Goal: Information Seeking & Learning: Learn about a topic

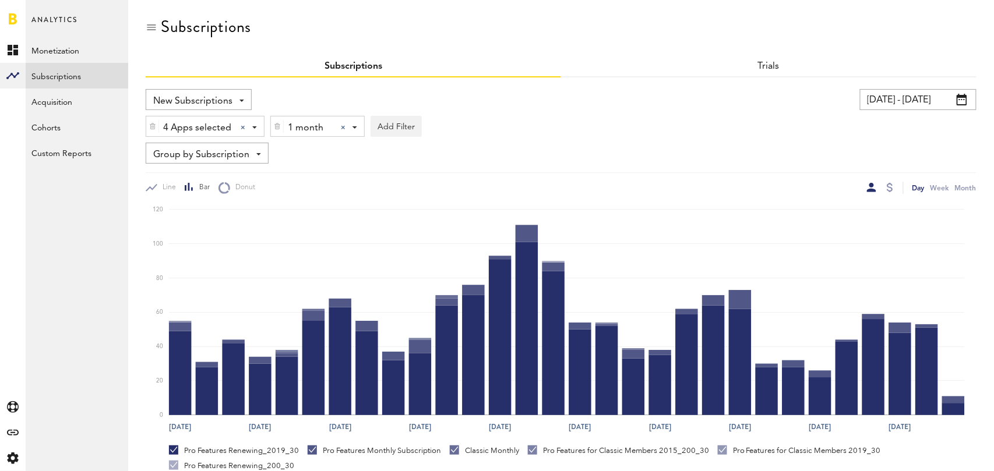
click at [343, 125] on div at bounding box center [343, 127] width 5 height 5
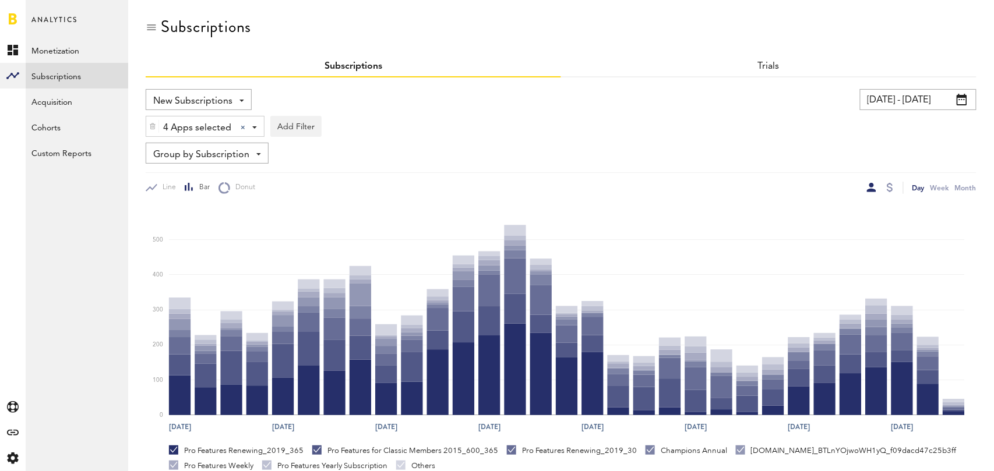
click at [242, 158] on span "Group by Subscription" at bounding box center [201, 155] width 96 height 20
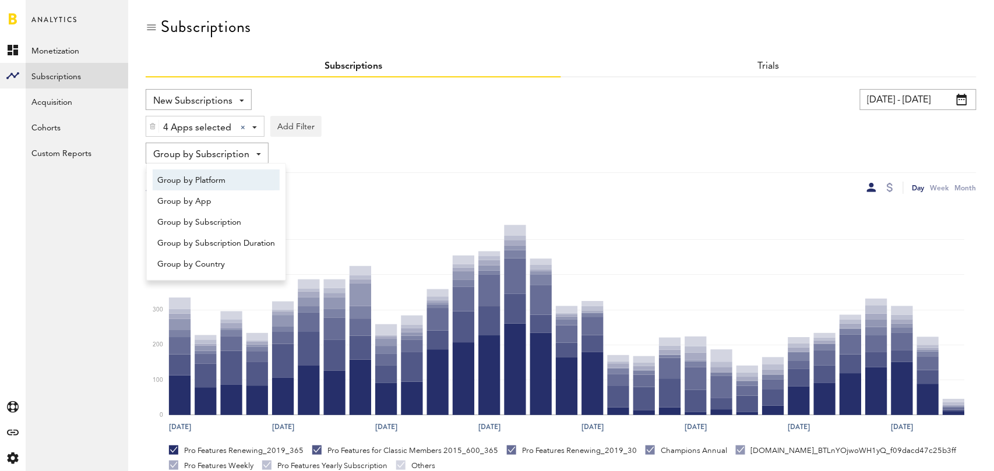
click at [239, 175] on span "Group by Platform" at bounding box center [216, 181] width 118 height 20
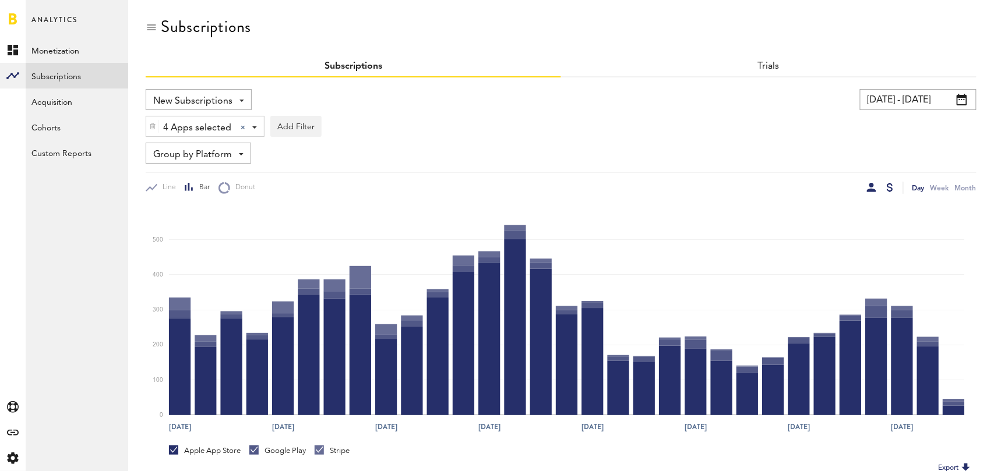
click at [890, 186] on div at bounding box center [890, 187] width 6 height 9
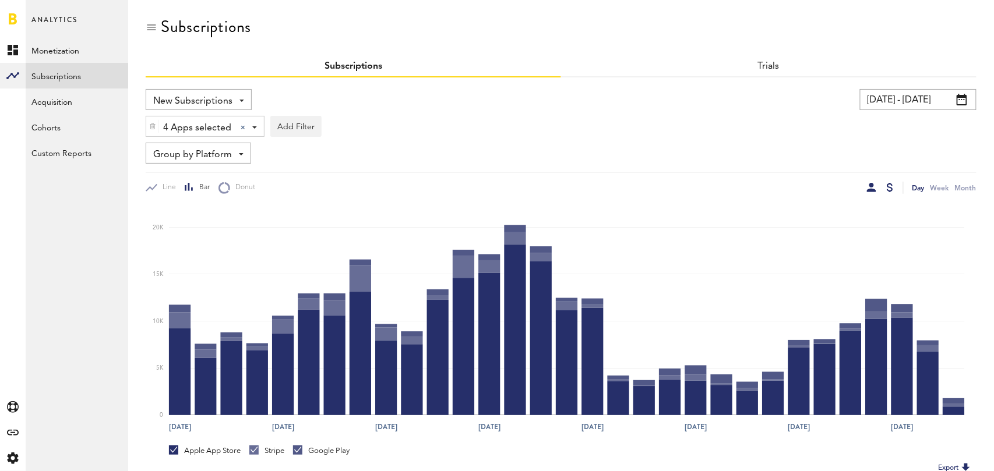
click at [869, 186] on div at bounding box center [871, 187] width 9 height 9
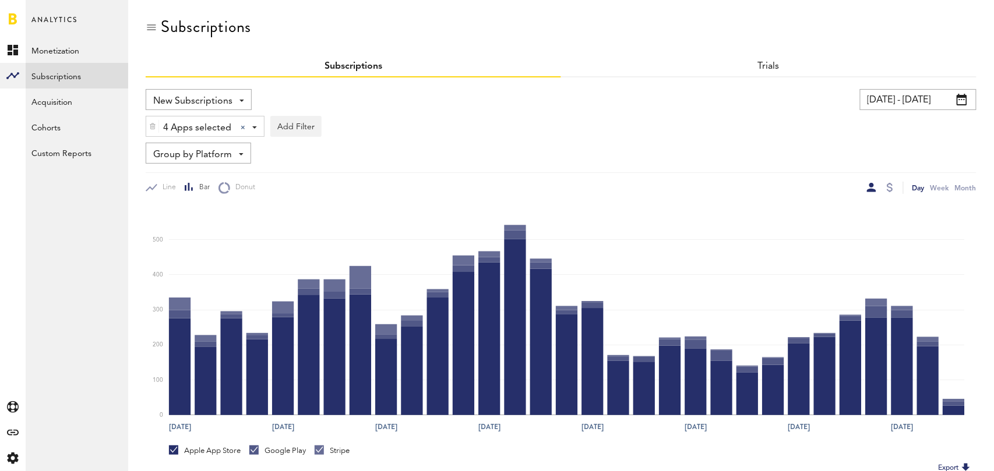
click at [213, 149] on span "Group by Platform" at bounding box center [192, 155] width 79 height 20
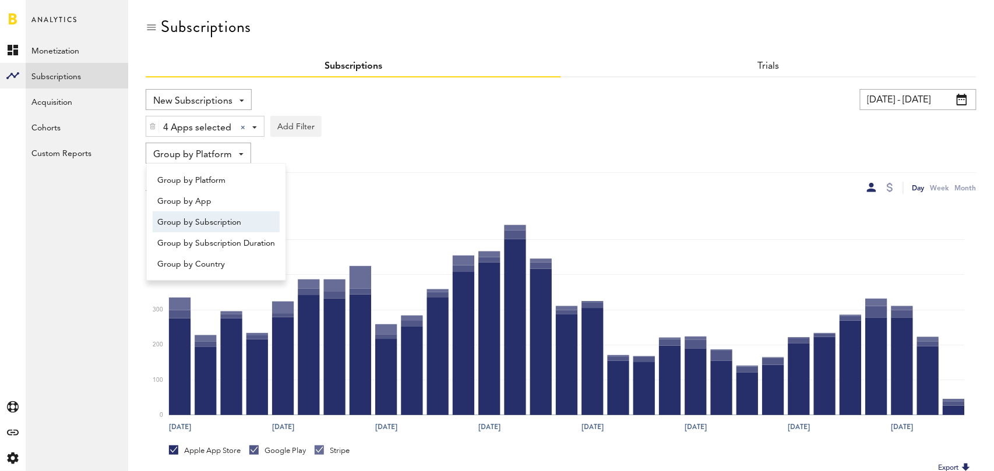
click at [233, 224] on span "Group by Subscription" at bounding box center [216, 223] width 118 height 20
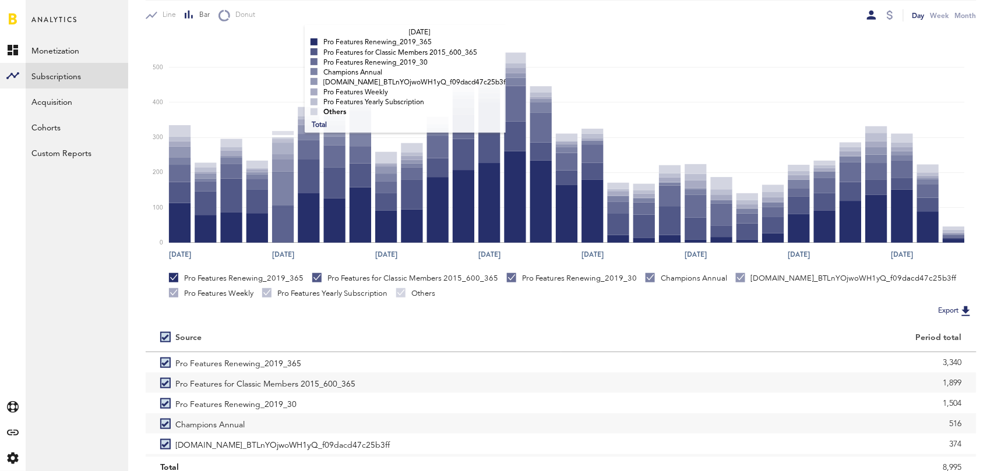
scroll to position [220, 0]
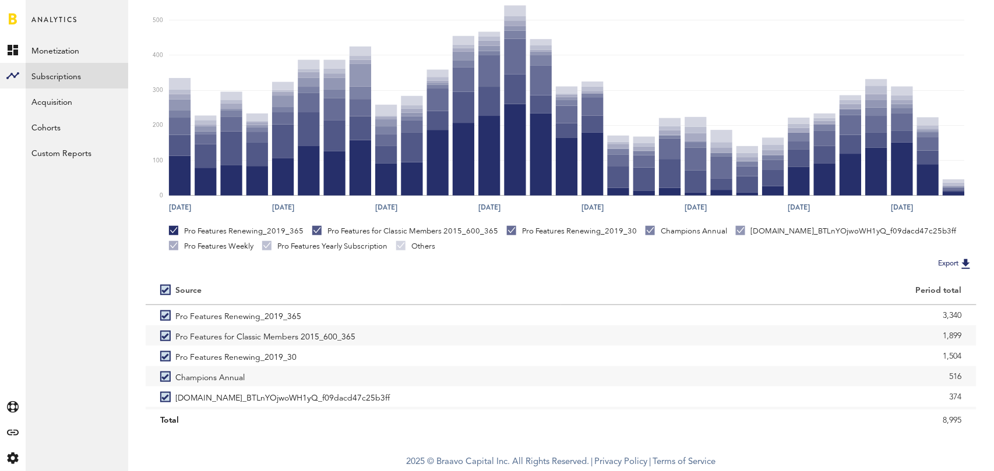
click at [164, 290] on label at bounding box center [167, 290] width 15 height 0
checkbox input "false"
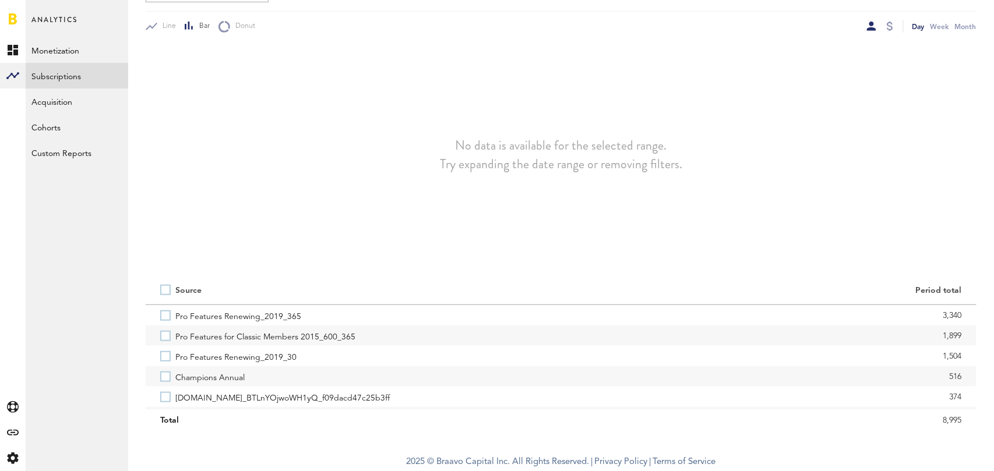
scroll to position [161, 0]
click at [166, 375] on label "Champions Annual" at bounding box center [353, 377] width 386 height 20
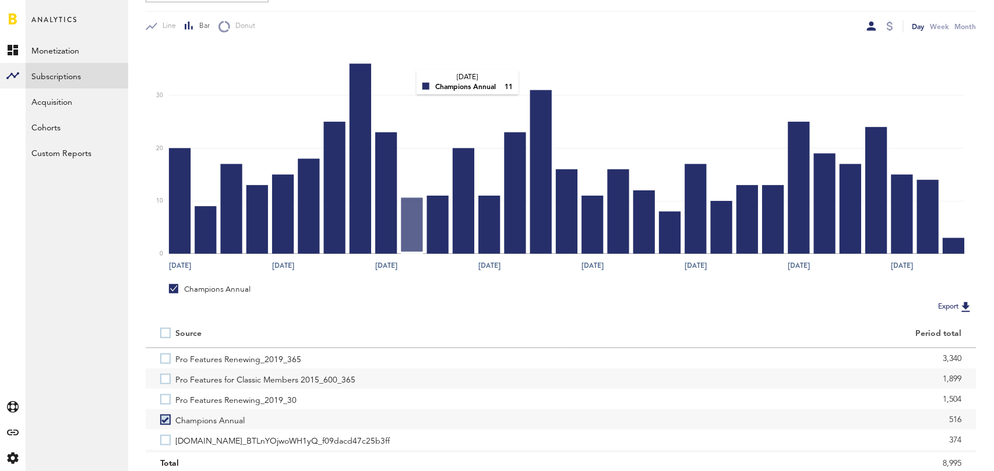
scroll to position [0, 0]
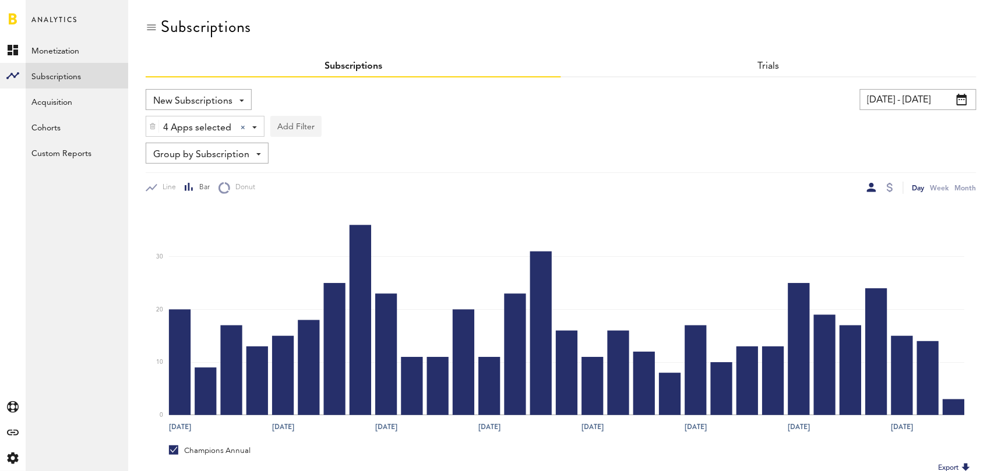
click at [295, 125] on button "Add Filter" at bounding box center [295, 126] width 51 height 21
click at [334, 216] on li "Subscription durations" at bounding box center [324, 219] width 94 height 21
click at [358, 125] on div "Subscription durations" at bounding box center [339, 128] width 103 height 20
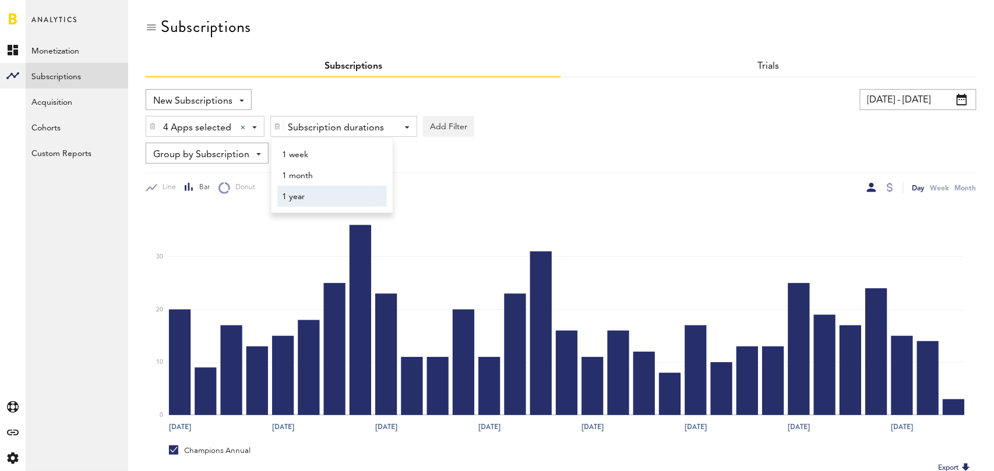
click at [343, 197] on span "1 year" at bounding box center [326, 197] width 89 height 20
click at [546, 150] on div "Group by Subscription Group by Platform Group by App Group by Subscription Grou…" at bounding box center [561, 153] width 831 height 21
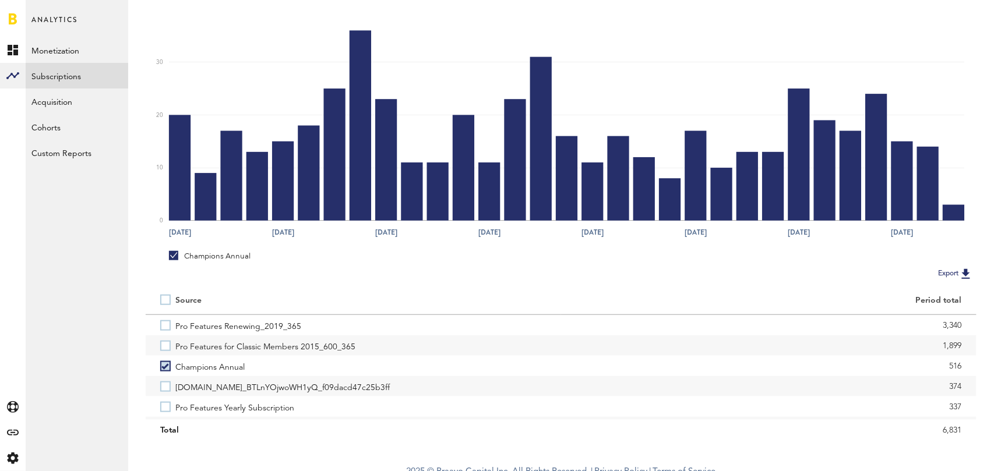
scroll to position [204, 0]
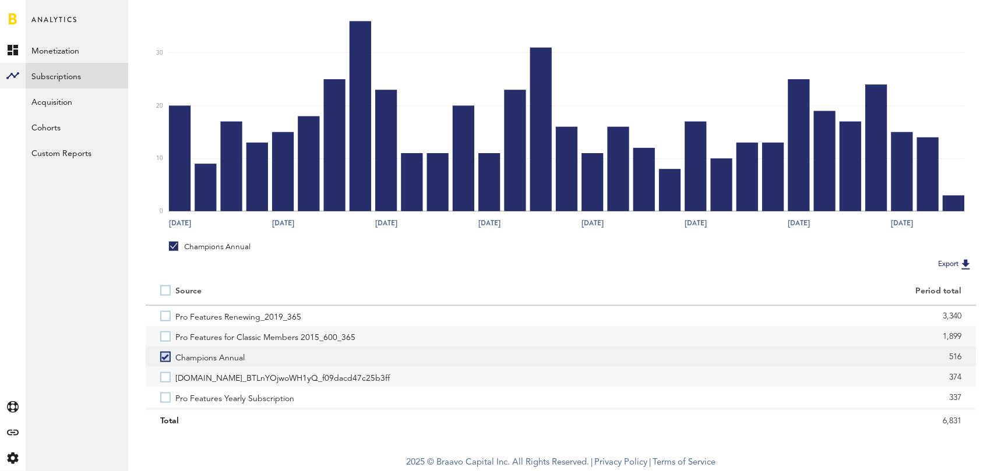
click at [167, 354] on label "Champions Annual" at bounding box center [353, 357] width 386 height 20
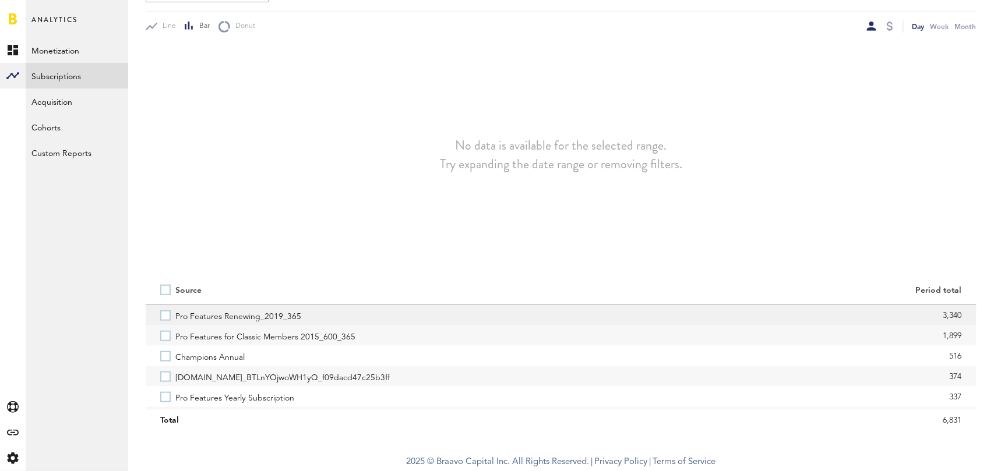
click at [166, 320] on label "Pro Features Renewing_2019_365" at bounding box center [353, 315] width 386 height 20
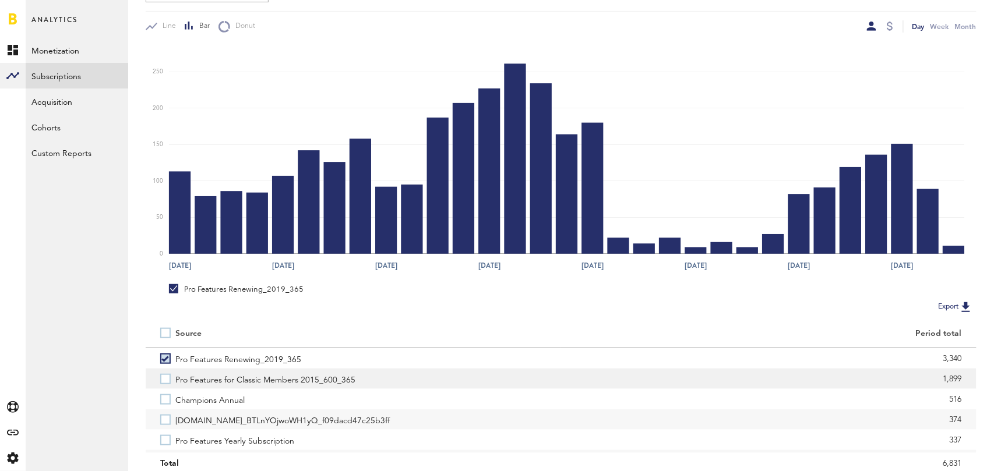
click at [165, 370] on label "Pro Features for Classic Members 2015_600_365" at bounding box center [353, 379] width 386 height 20
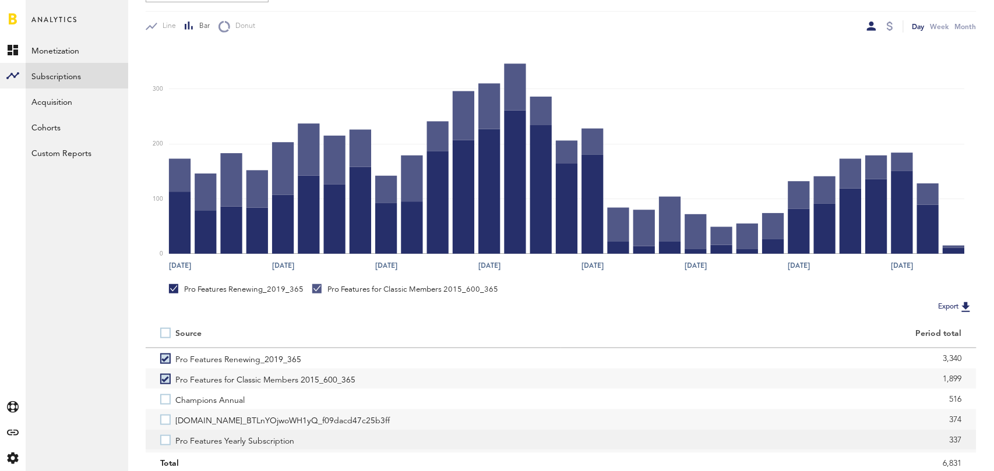
click at [166, 438] on label "Pro Features Yearly Subscription" at bounding box center [353, 440] width 386 height 20
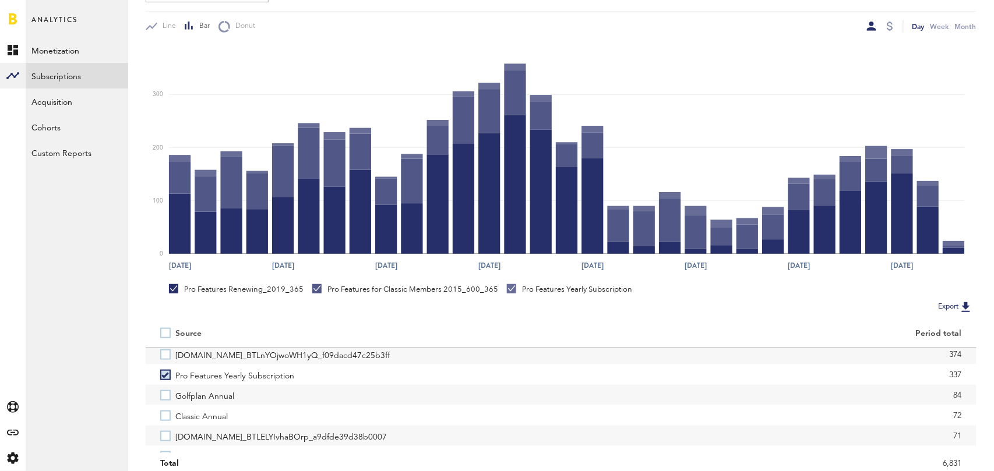
scroll to position [70, 0]
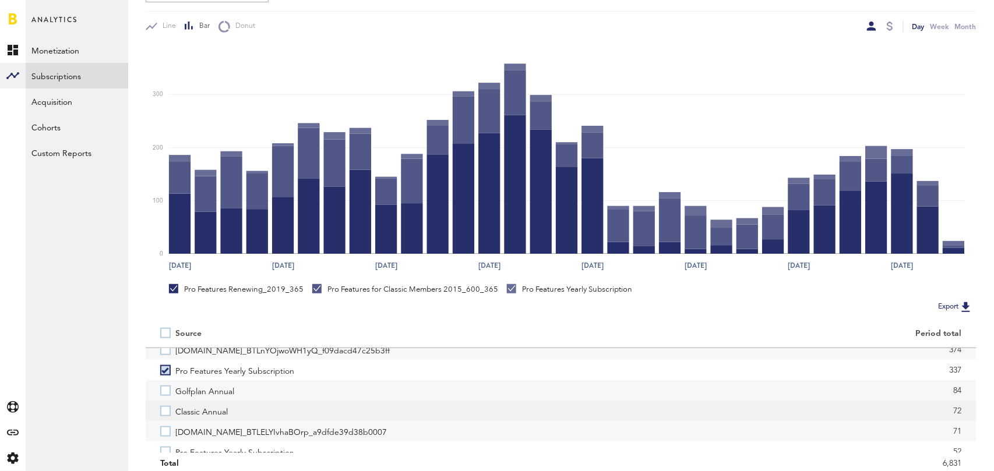
click at [164, 408] on label "Classic Annual" at bounding box center [353, 411] width 386 height 20
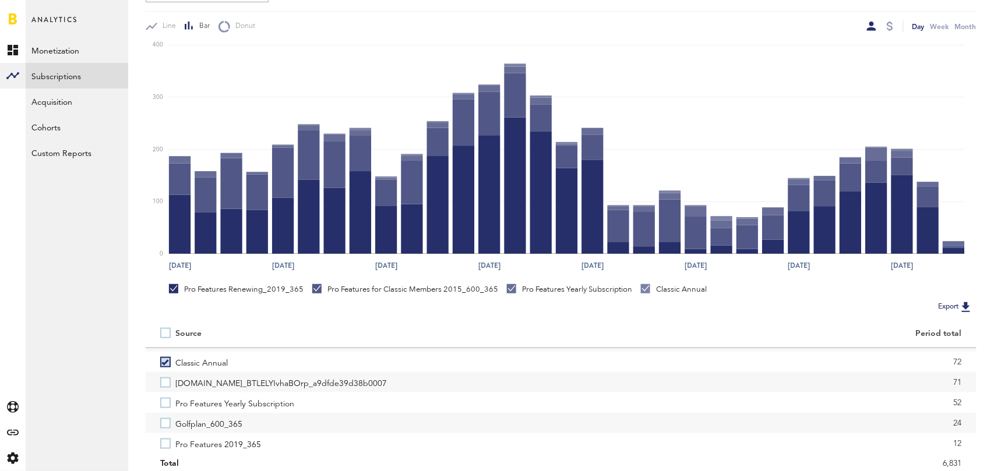
click at [164, 408] on label "Pro Features Yearly Subscription" at bounding box center [353, 403] width 386 height 20
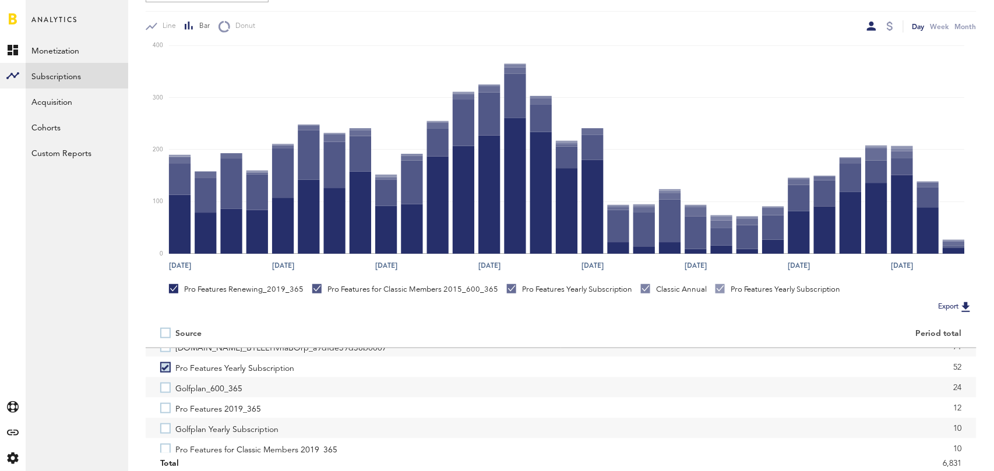
click at [164, 408] on label "Pro Features 2019_365" at bounding box center [353, 408] width 386 height 20
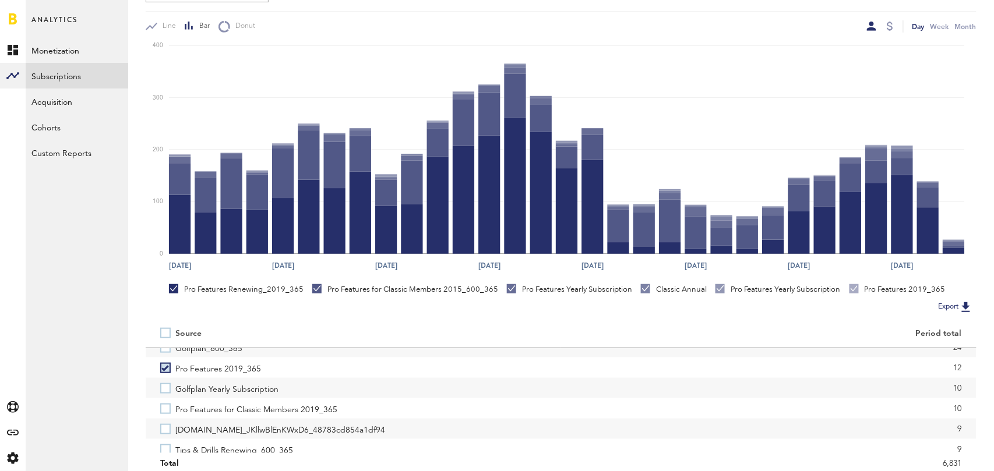
click at [164, 408] on label "Pro Features for Classic Members 2019_365" at bounding box center [353, 409] width 386 height 20
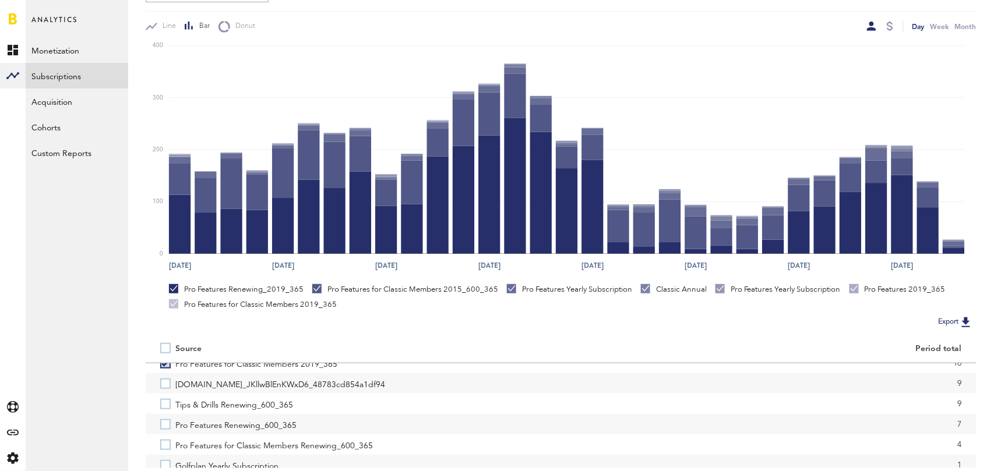
scroll to position [263, 0]
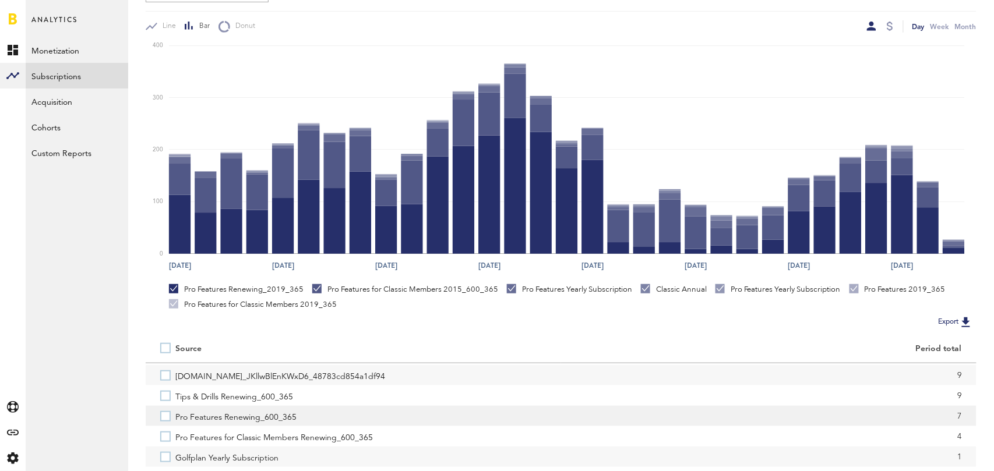
click at [164, 418] on label "Pro Features Renewing_600_365" at bounding box center [353, 416] width 386 height 20
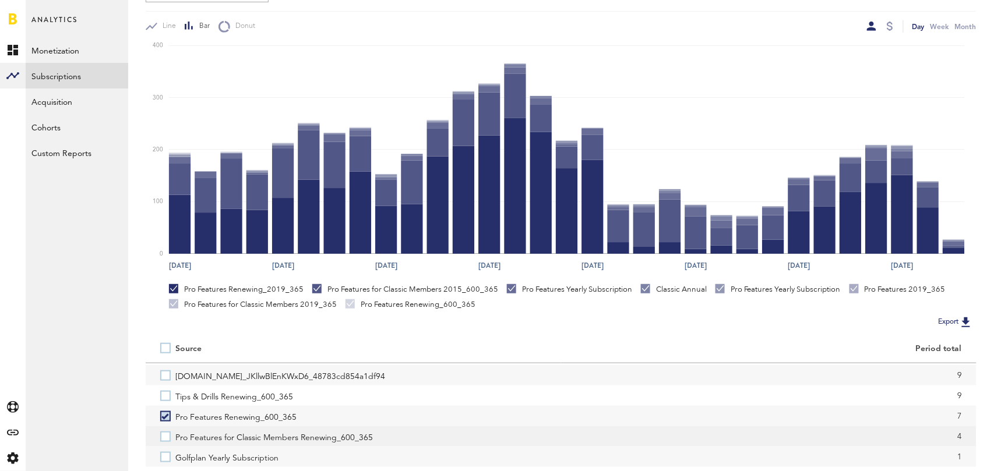
click at [164, 438] on label "Pro Features for Classic Members Renewing_600_365" at bounding box center [353, 437] width 386 height 20
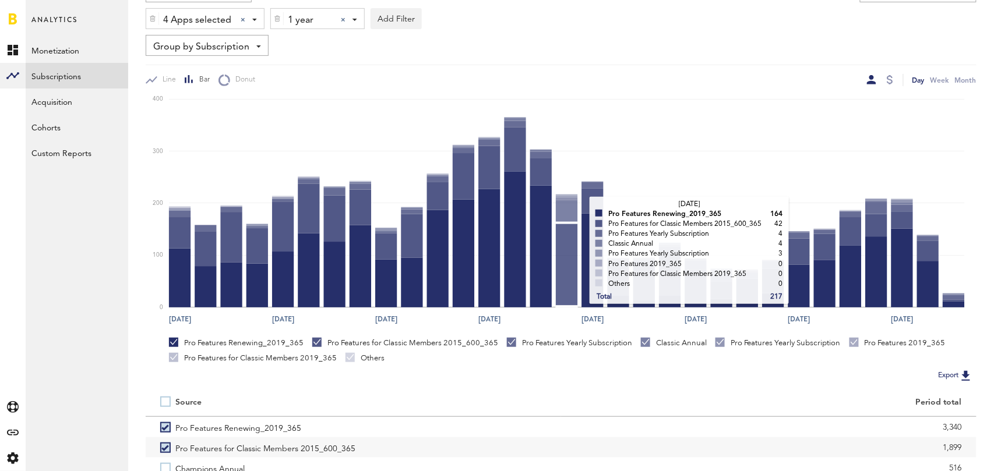
scroll to position [0, 0]
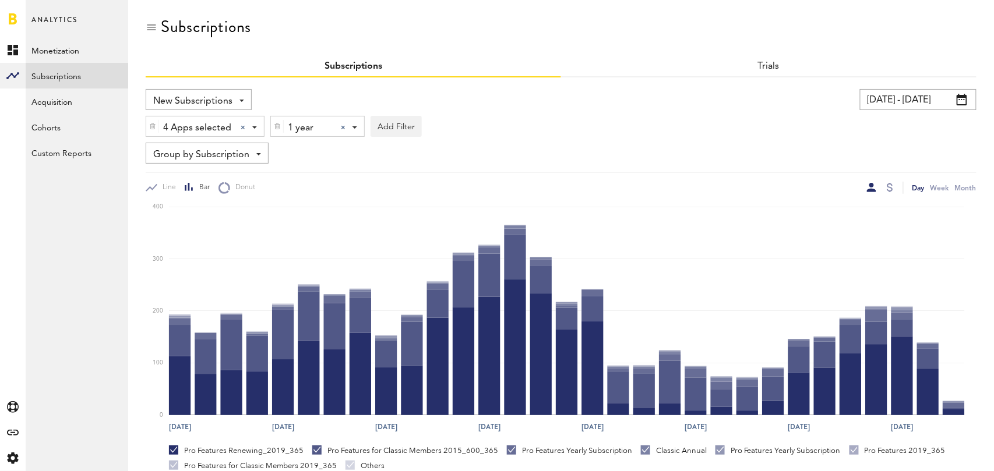
click at [343, 125] on div at bounding box center [343, 127] width 5 height 5
click at [343, 124] on div "Subscription durations" at bounding box center [339, 128] width 103 height 20
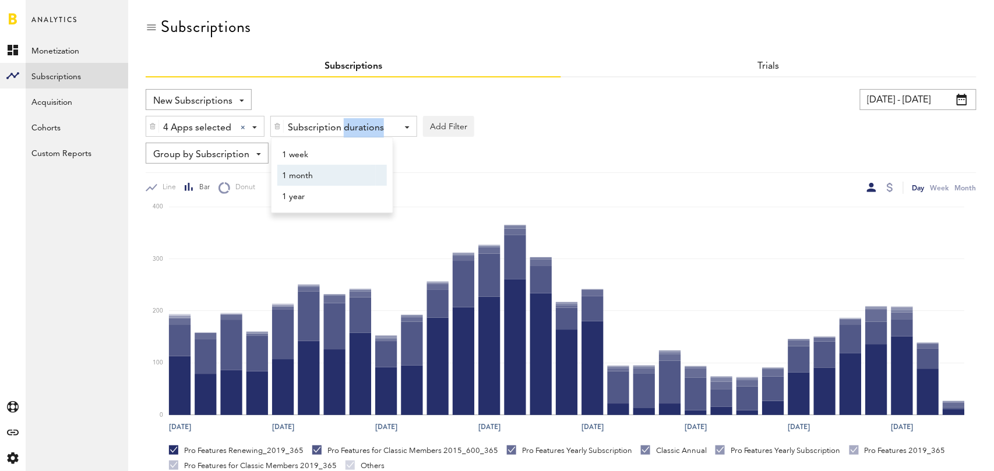
click at [334, 177] on span "1 month" at bounding box center [326, 176] width 89 height 20
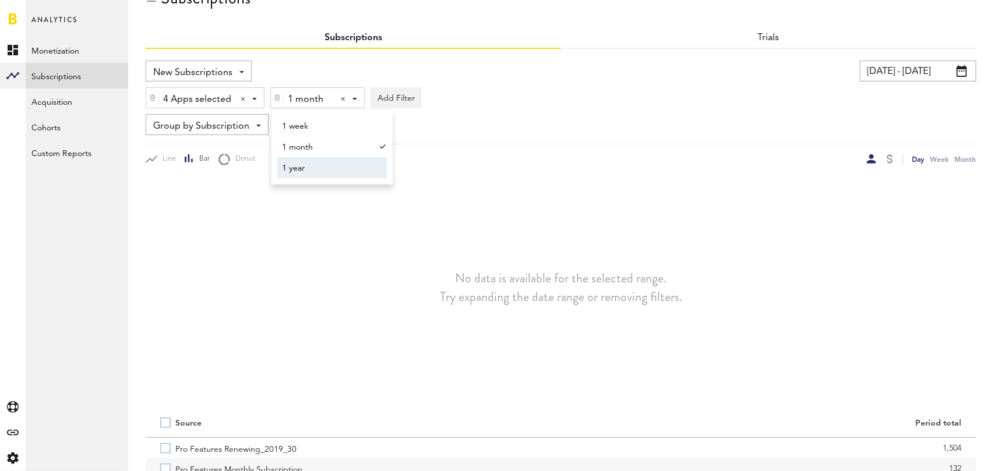
scroll to position [161, 0]
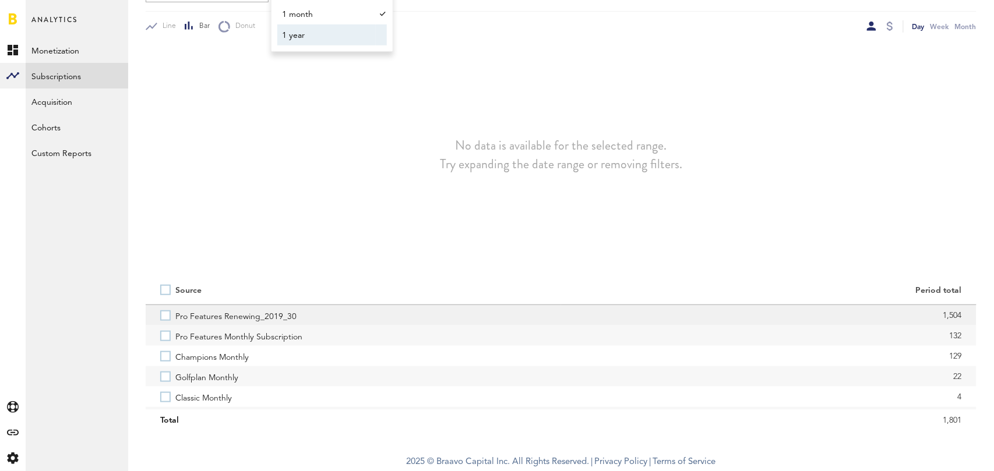
click at [167, 318] on label "Pro Features Renewing_2019_30" at bounding box center [353, 315] width 386 height 20
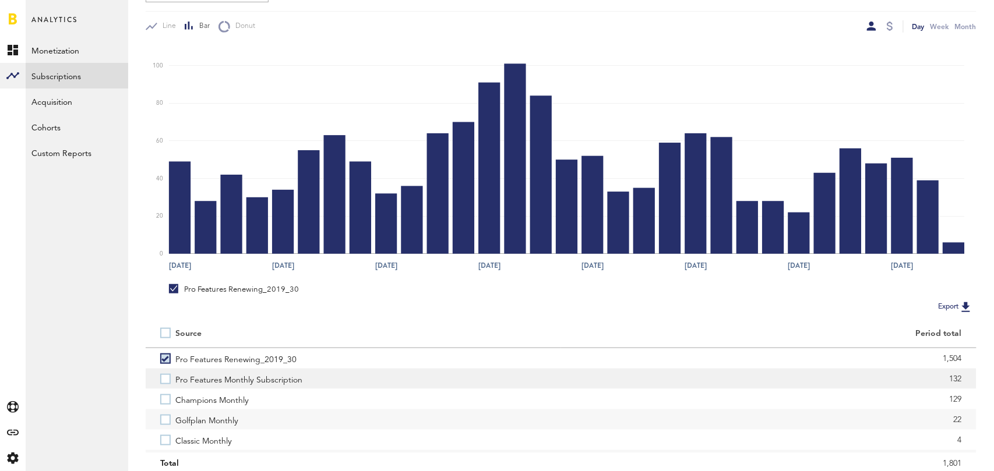
click at [168, 380] on label "Pro Features Monthly Subscription" at bounding box center [353, 379] width 386 height 20
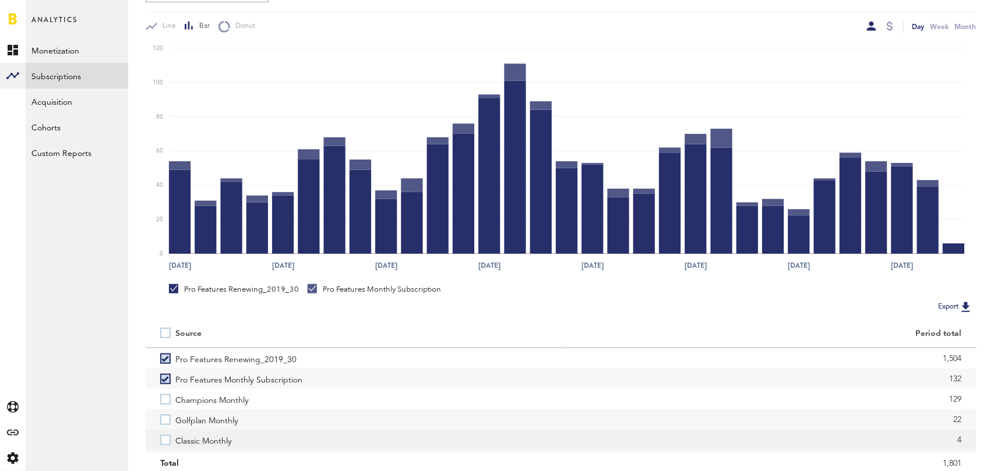
click at [168, 436] on label "Classic Monthly" at bounding box center [353, 440] width 386 height 20
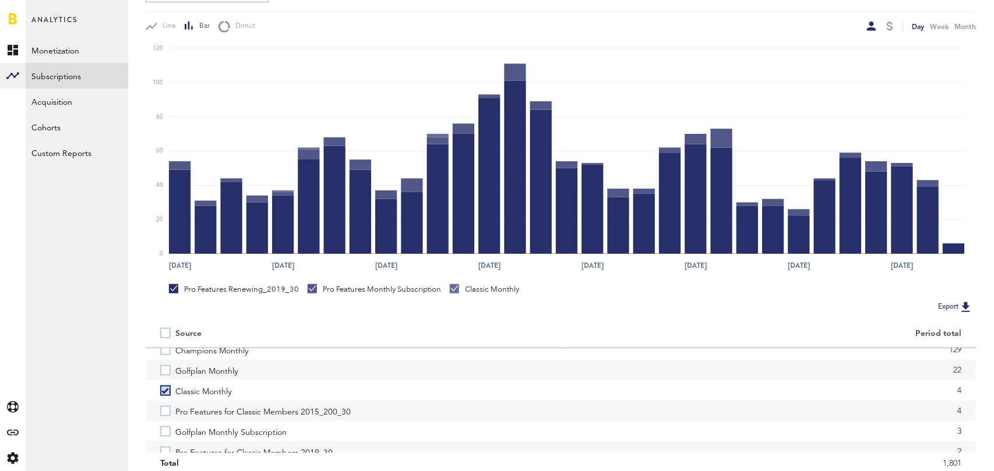
scroll to position [54, 0]
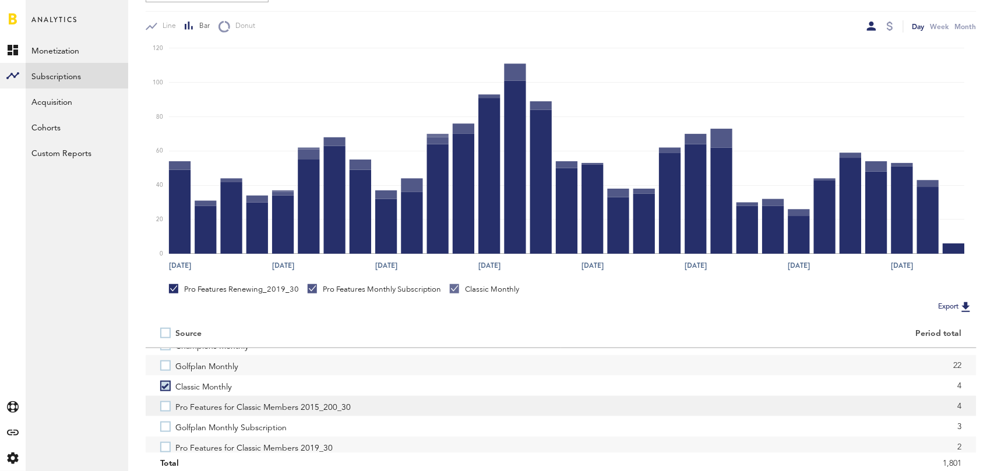
click at [163, 406] on label "Pro Features for Classic Members 2015_200_30" at bounding box center [353, 406] width 386 height 20
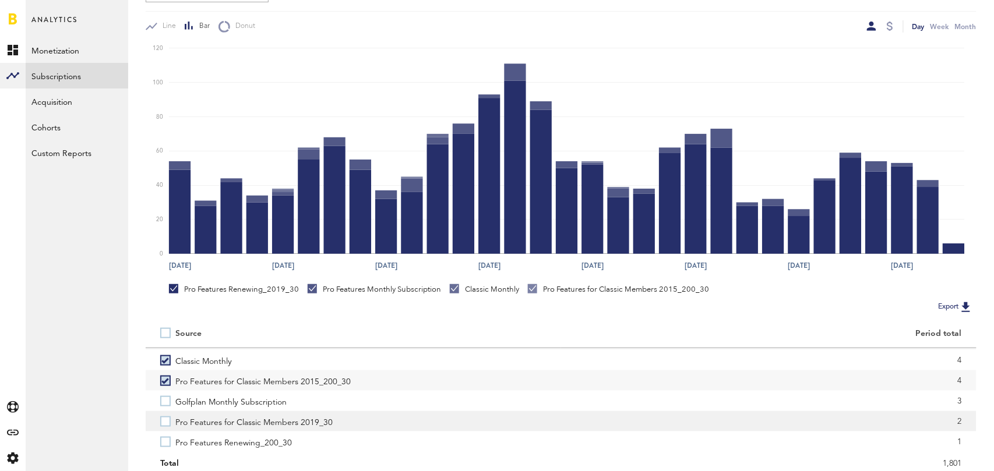
click at [167, 426] on label "Pro Features for Classic Members 2019_30" at bounding box center [353, 421] width 386 height 20
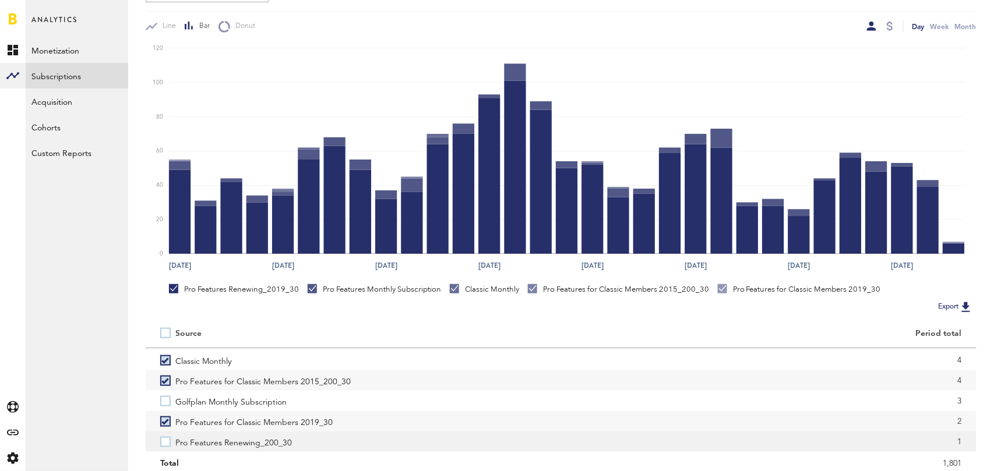
click at [167, 449] on label "Pro Features Renewing_200_30" at bounding box center [353, 442] width 386 height 20
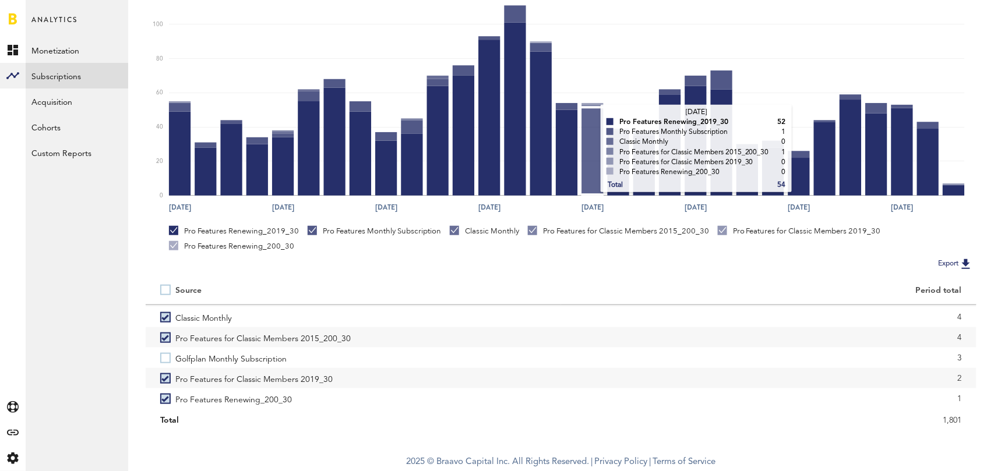
scroll to position [0, 0]
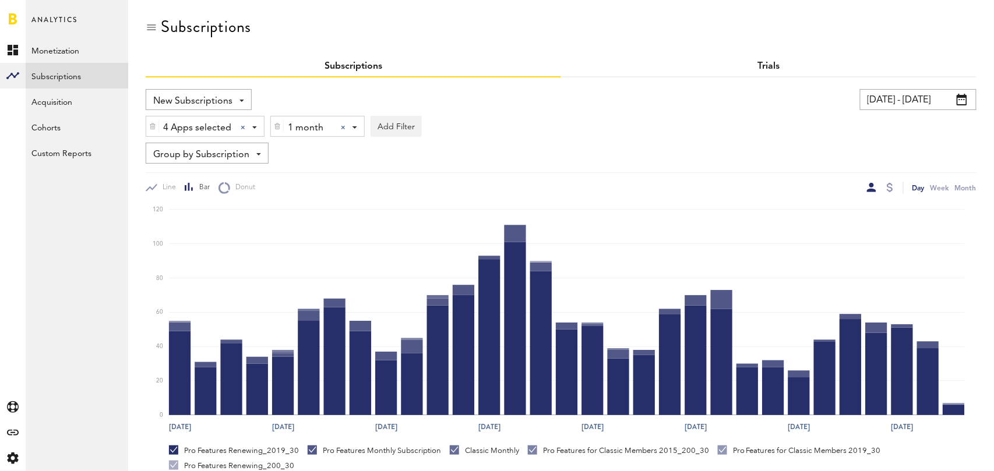
click at [770, 65] on link "Trials" at bounding box center [769, 66] width 22 height 9
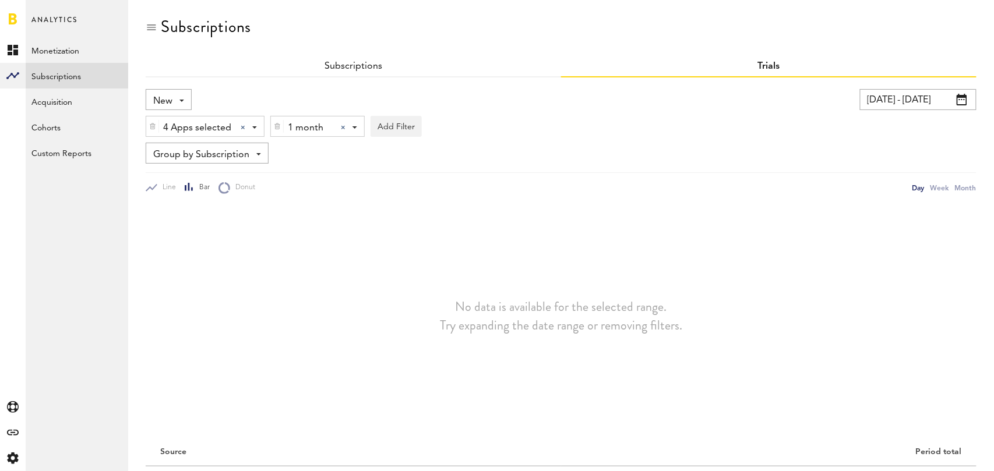
click at [341, 126] on div at bounding box center [343, 127] width 5 height 5
